Goal: Transaction & Acquisition: Purchase product/service

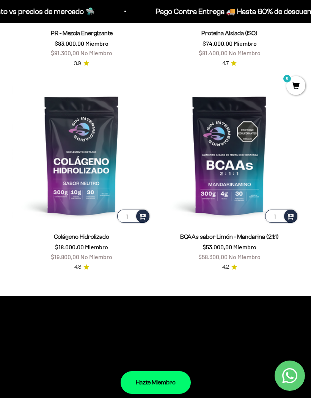
scroll to position [586, 0]
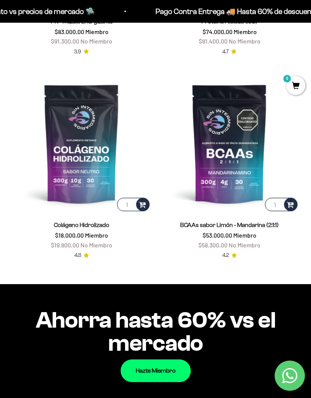
click at [86, 228] on link "Colágeno Hidrolizado" at bounding box center [81, 225] width 55 height 6
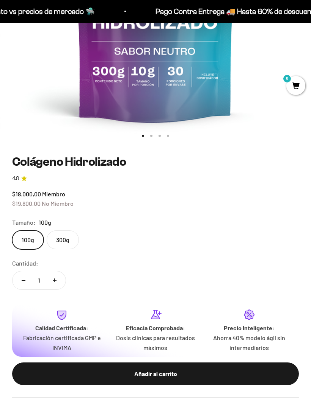
scroll to position [248, 0]
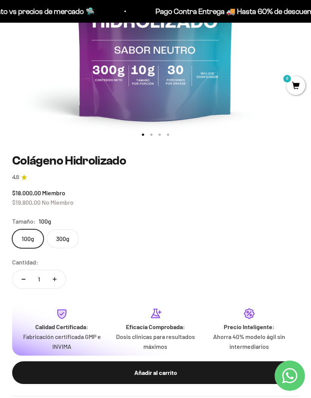
click at [62, 236] on label "300g" at bounding box center [63, 239] width 32 height 19
click at [12, 230] on input "300g" at bounding box center [12, 229] width 0 height 0
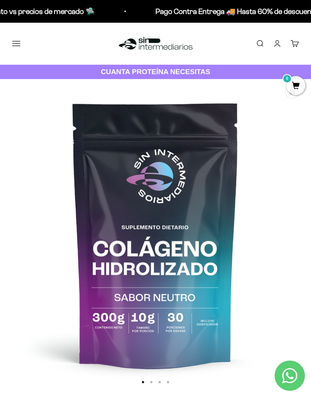
click at [273, 43] on link "Iniciar sesión" at bounding box center [277, 43] width 8 height 8
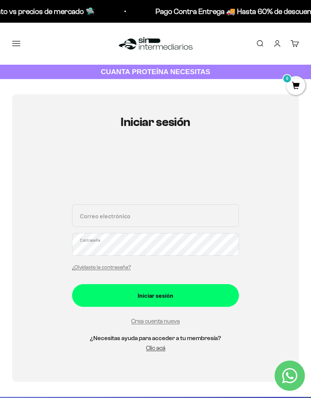
click at [159, 346] on link "Clic acá" at bounding box center [155, 348] width 19 height 6
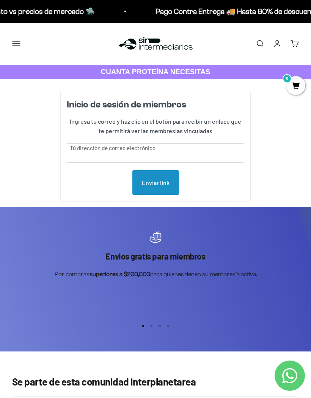
click at [16, 42] on button "Menú" at bounding box center [16, 43] width 8 height 8
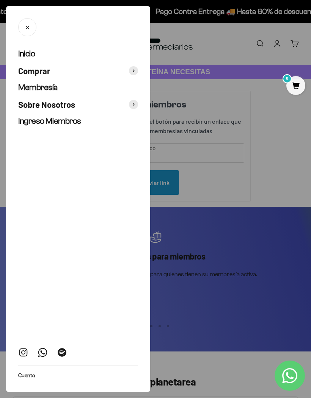
click at [36, 67] on span "Comprar" at bounding box center [34, 71] width 32 height 11
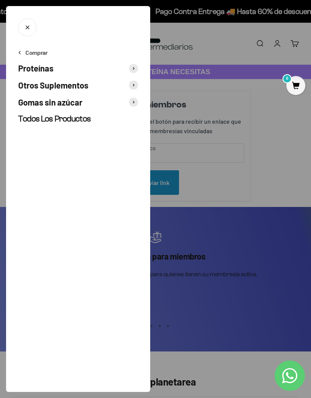
click at [28, 35] on button "Cerrar" at bounding box center [27, 27] width 18 height 18
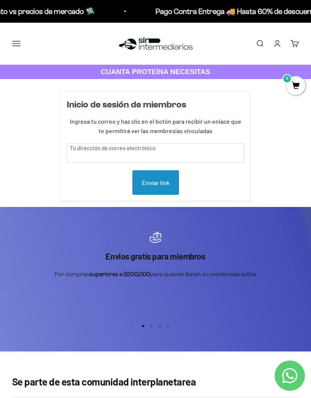
click at [256, 43] on link "Buscar" at bounding box center [259, 43] width 8 height 8
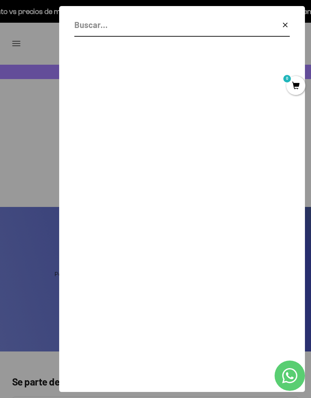
click at [175, 31] on input "Buscar" at bounding box center [162, 24] width 177 height 13
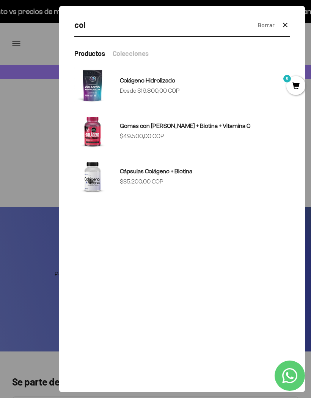
type input "col"
click at [142, 95] on sale-price "Precio de oferta Desde $19.800,00 COP" at bounding box center [150, 91] width 60 height 10
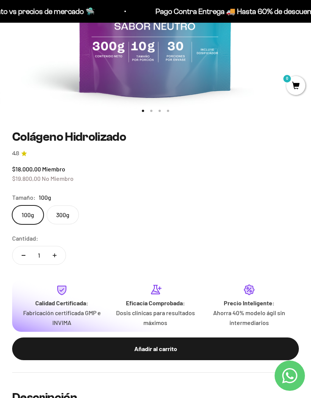
scroll to position [287, 0]
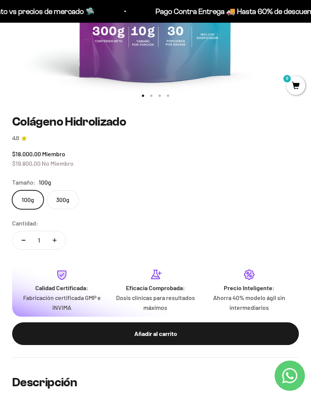
click at [66, 205] on label "300g" at bounding box center [63, 200] width 32 height 19
click at [12, 191] on input "300g" at bounding box center [12, 190] width 0 height 0
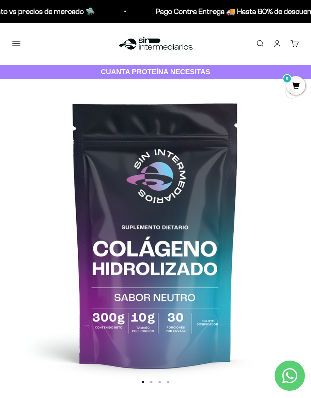
click at [17, 41] on button "Menú" at bounding box center [16, 43] width 8 height 8
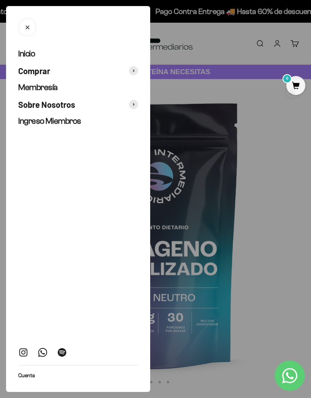
click at [66, 124] on span "Ingreso Miembros" at bounding box center [49, 120] width 63 height 9
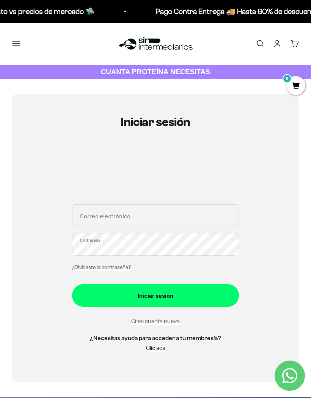
click at [15, 43] on button "Menú" at bounding box center [16, 43] width 8 height 8
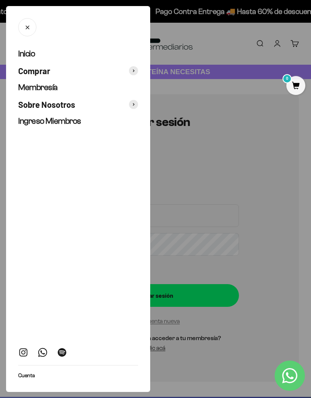
click at [54, 87] on span "Membresía" at bounding box center [37, 87] width 39 height 9
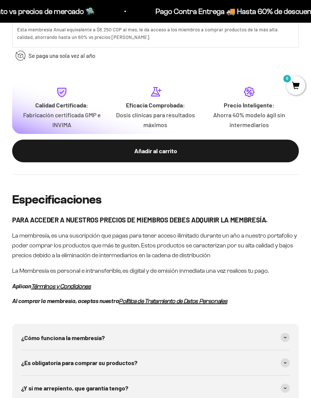
scroll to position [508, 0]
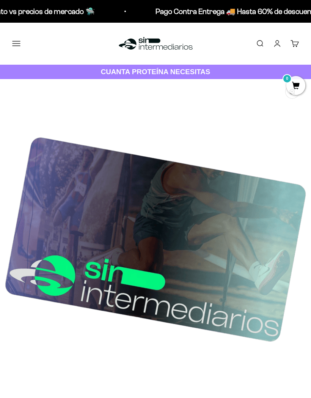
click at [17, 47] on button "Menú" at bounding box center [16, 43] width 8 height 8
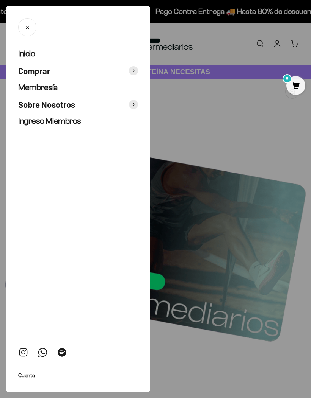
click at [260, 51] on div at bounding box center [155, 199] width 311 height 398
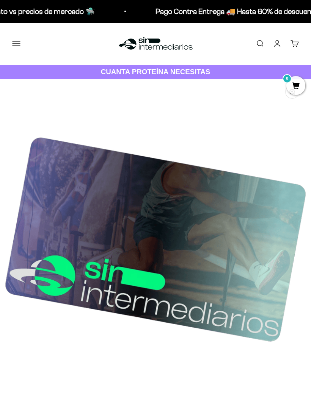
click at [262, 41] on link "Buscar" at bounding box center [259, 43] width 8 height 8
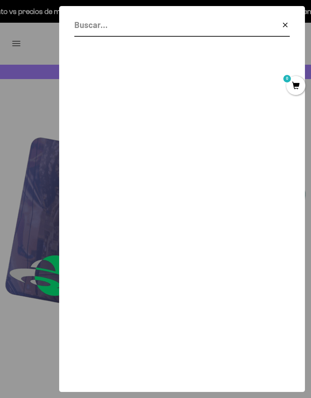
click at [161, 30] on input "Buscar" at bounding box center [162, 24] width 177 height 13
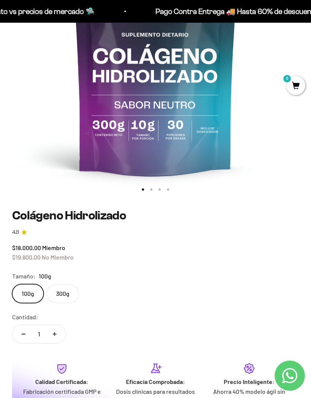
scroll to position [193, 0]
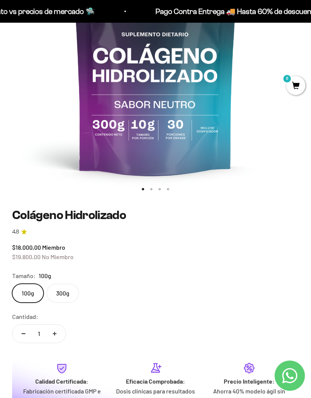
click at [63, 291] on label "300g" at bounding box center [63, 293] width 32 height 19
click at [12, 284] on input "300g" at bounding box center [12, 284] width 0 height 0
